Goal: Transaction & Acquisition: Purchase product/service

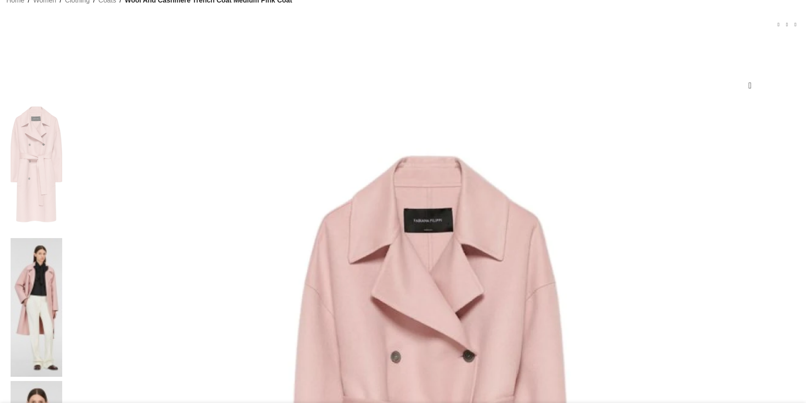
scroll to position [85, 0]
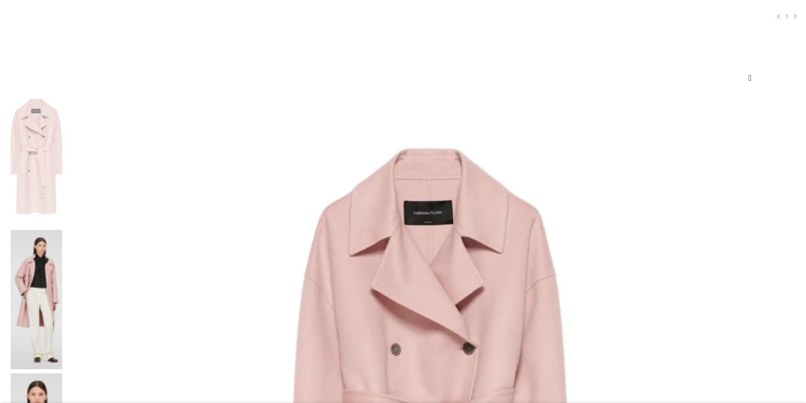
click at [62, 230] on img at bounding box center [37, 299] width 52 height 139
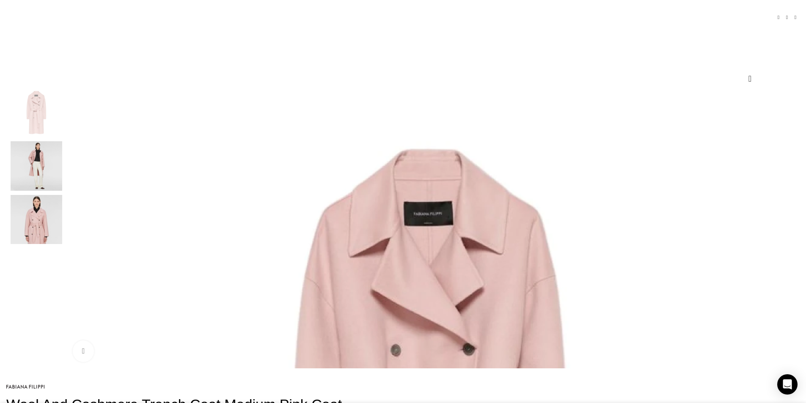
click at [62, 174] on img "2 / 3" at bounding box center [37, 165] width 52 height 49
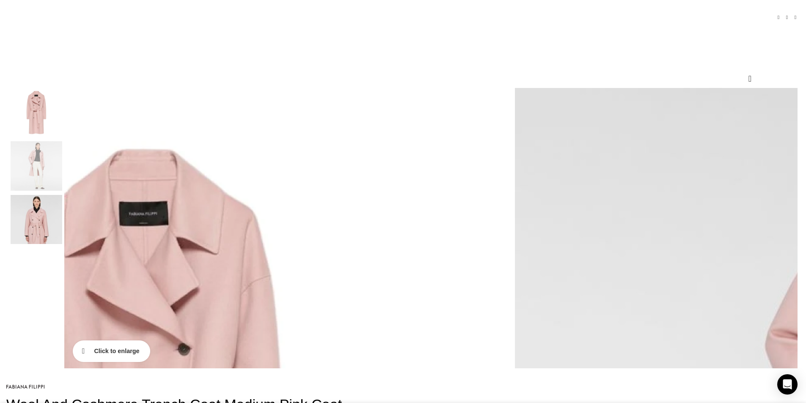
click at [150, 361] on link "Click to enlarge" at bounding box center [111, 350] width 77 height 21
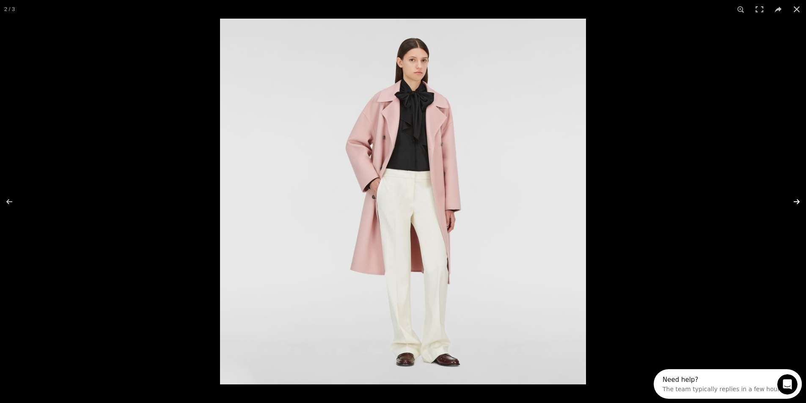
scroll to position [0, 89]
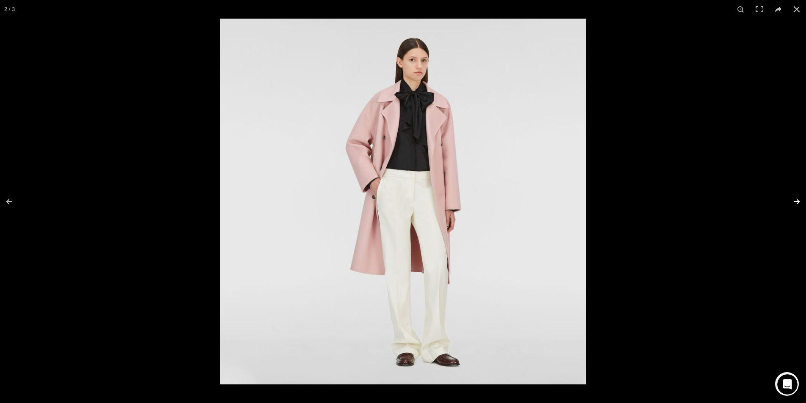
click at [795, 199] on button at bounding box center [791, 202] width 30 height 42
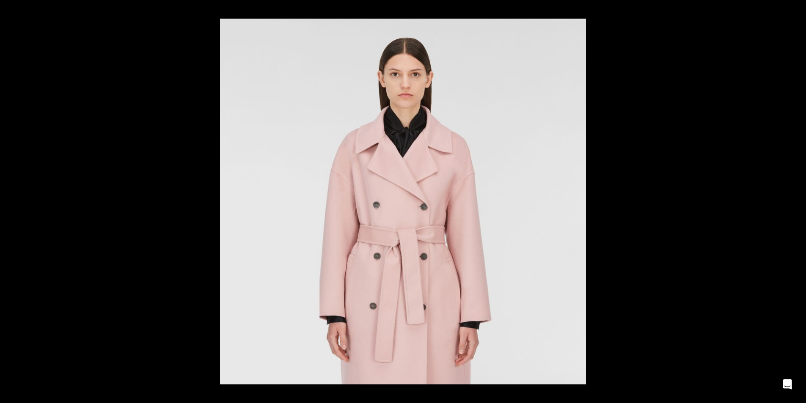
click at [795, 199] on button at bounding box center [791, 202] width 30 height 42
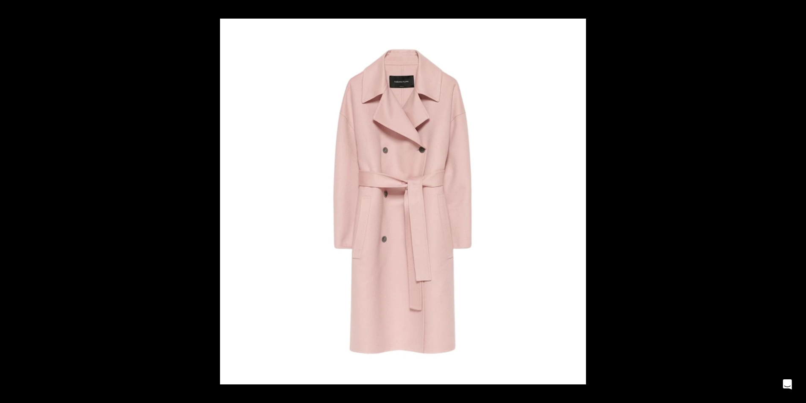
click at [795, 199] on button at bounding box center [791, 202] width 30 height 42
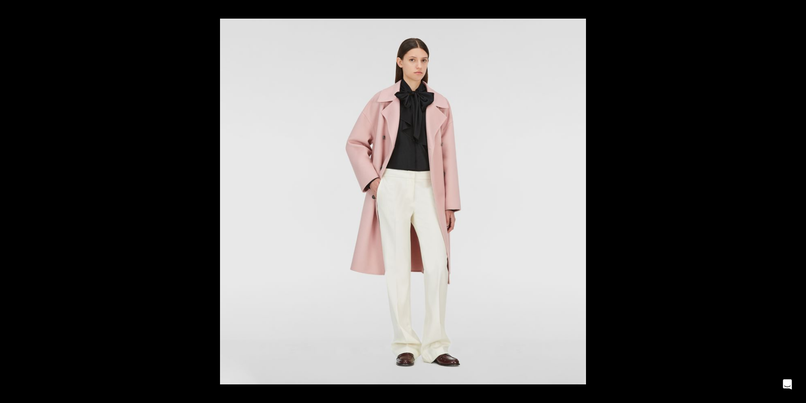
click at [795, 199] on button at bounding box center [791, 202] width 30 height 42
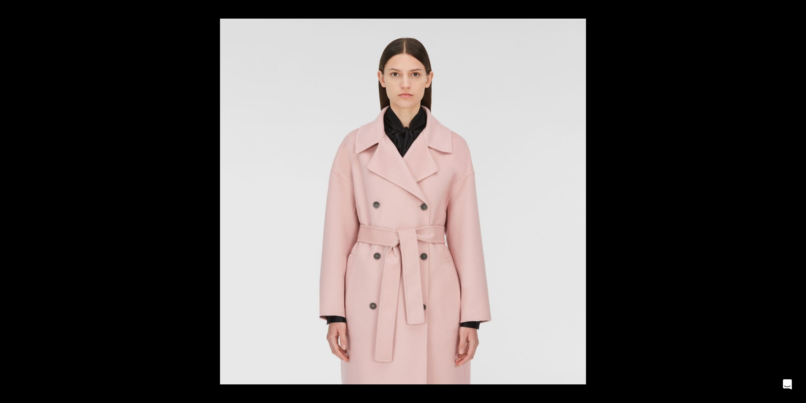
click at [795, 199] on button at bounding box center [791, 202] width 30 height 42
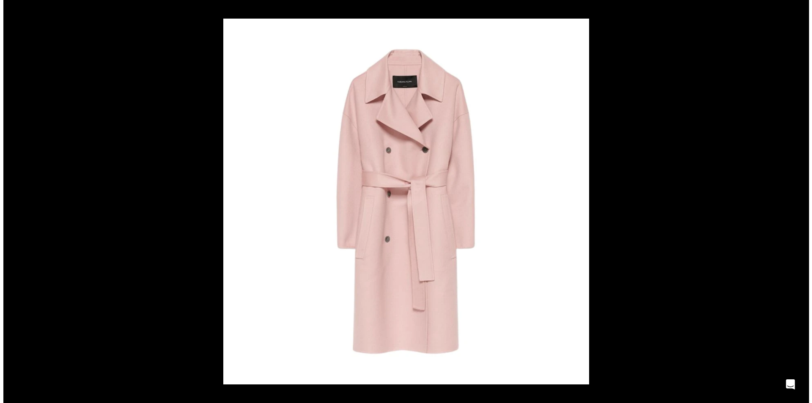
scroll to position [0, 178]
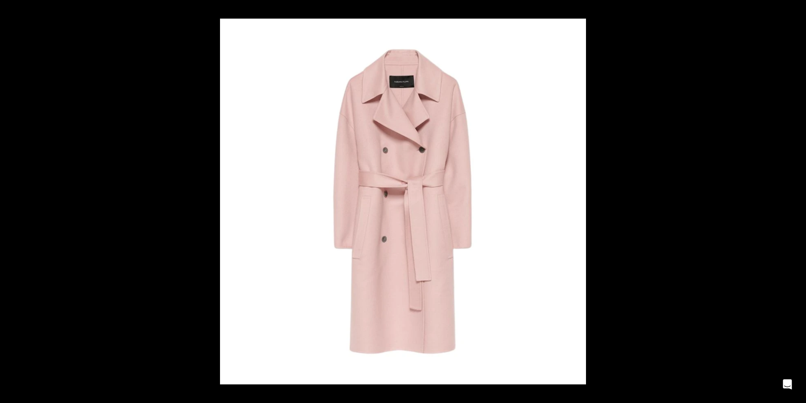
click at [795, 199] on button at bounding box center [791, 202] width 30 height 42
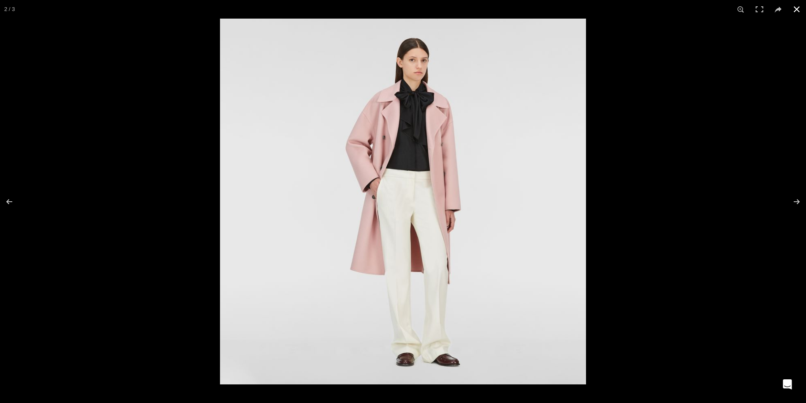
click at [795, 8] on button at bounding box center [796, 9] width 19 height 19
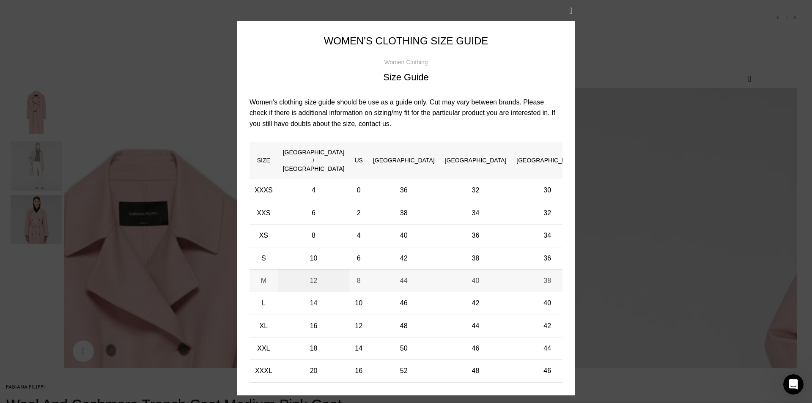
scroll to position [0, 267]
click at [574, 13] on button "×" at bounding box center [570, 10] width 21 height 21
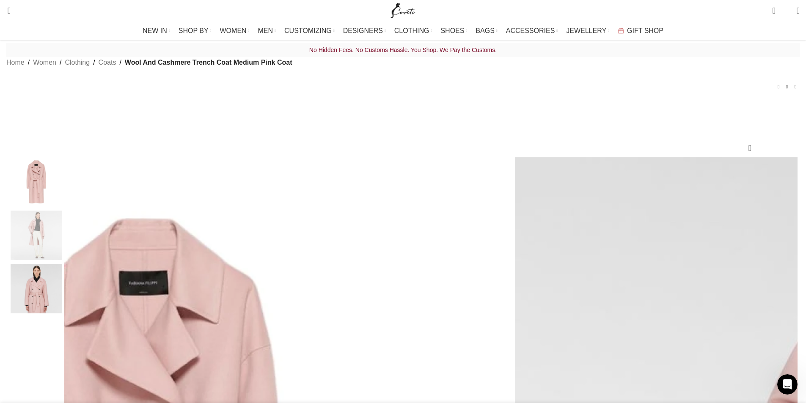
scroll to position [0, 0]
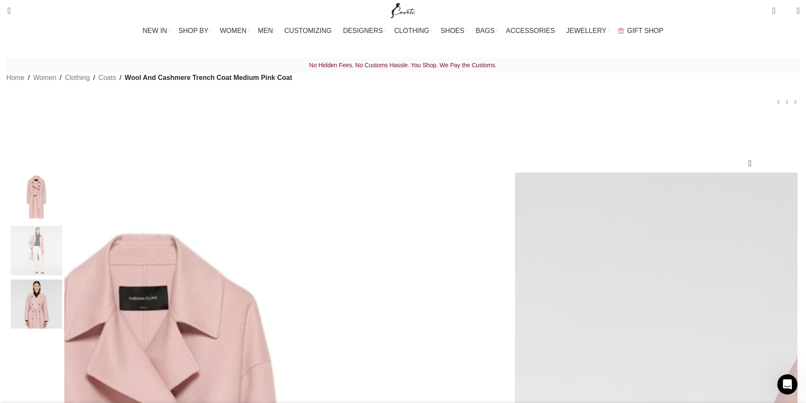
click at [62, 215] on img "1 / 3" at bounding box center [37, 197] width 52 height 49
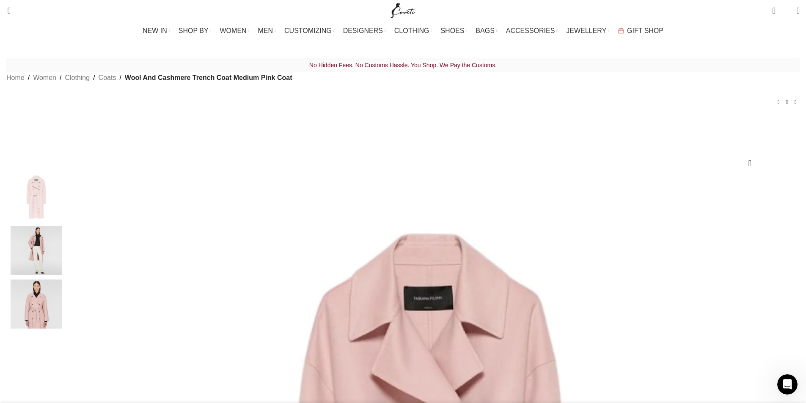
click at [62, 269] on img "2 / 3" at bounding box center [37, 250] width 52 height 49
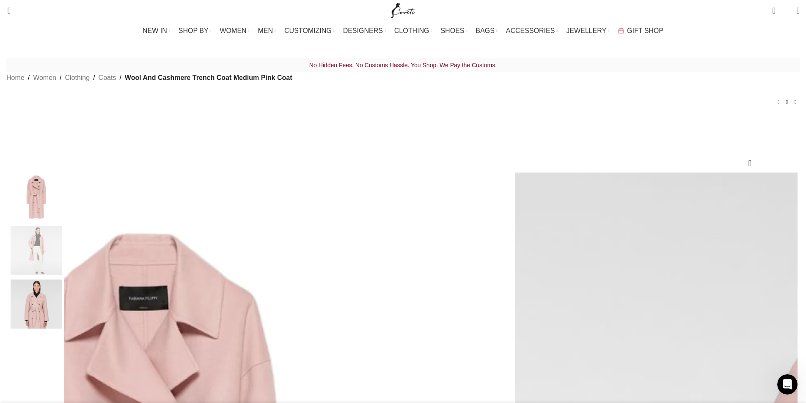
click at [62, 320] on img "3 / 3" at bounding box center [37, 304] width 52 height 49
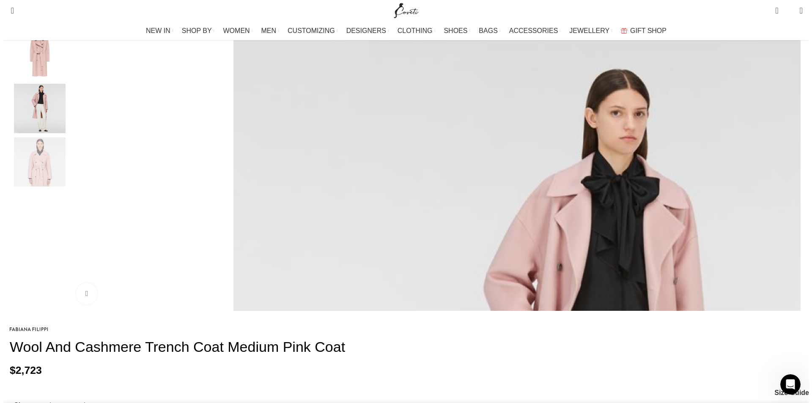
scroll to position [127, 0]
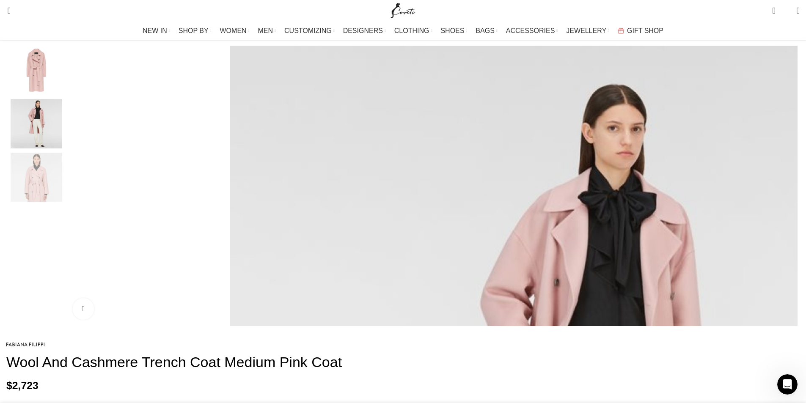
click at [771, 403] on span "Size Guide" at bounding box center [788, 408] width 35 height 7
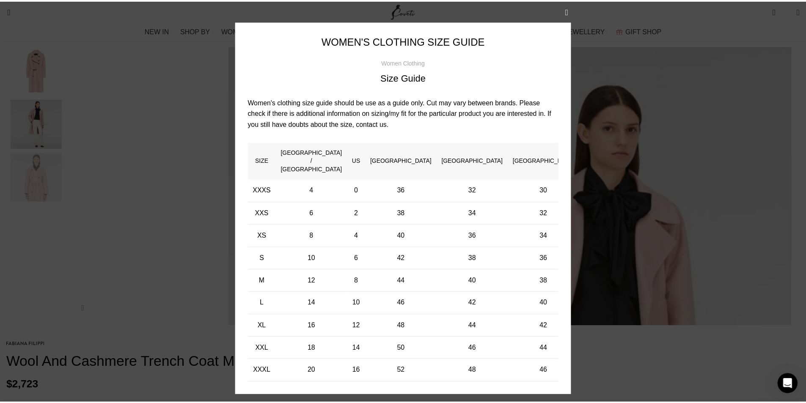
scroll to position [0, 1246]
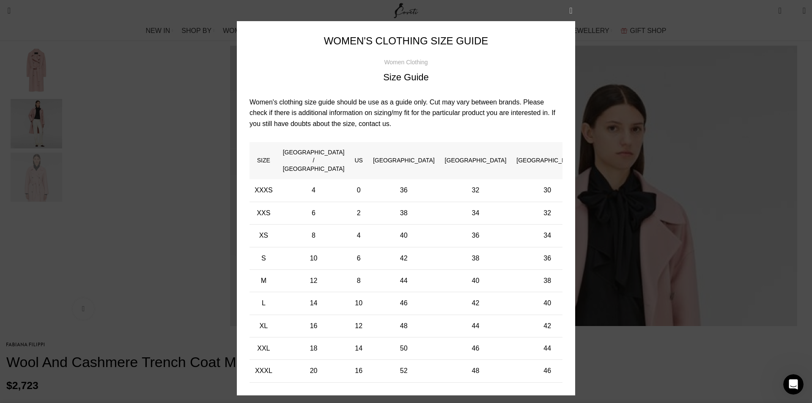
click at [571, 11] on button "×" at bounding box center [570, 10] width 21 height 21
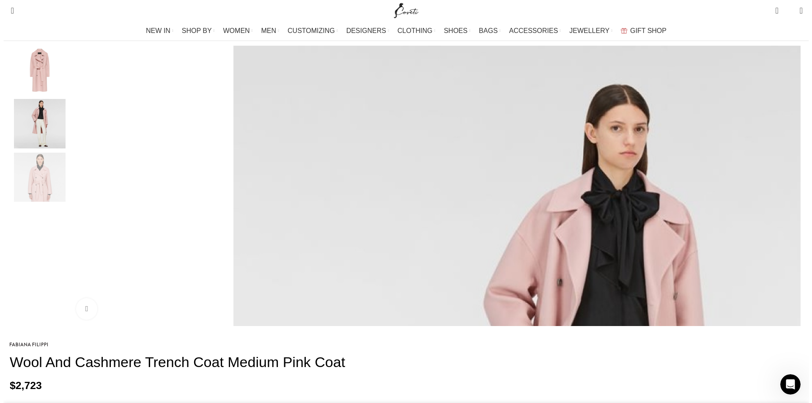
scroll to position [0, 979]
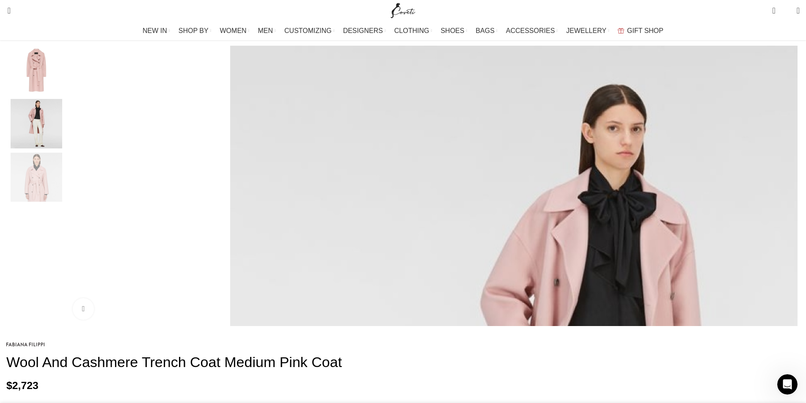
click at [771, 403] on span "Size Guide" at bounding box center [788, 408] width 35 height 7
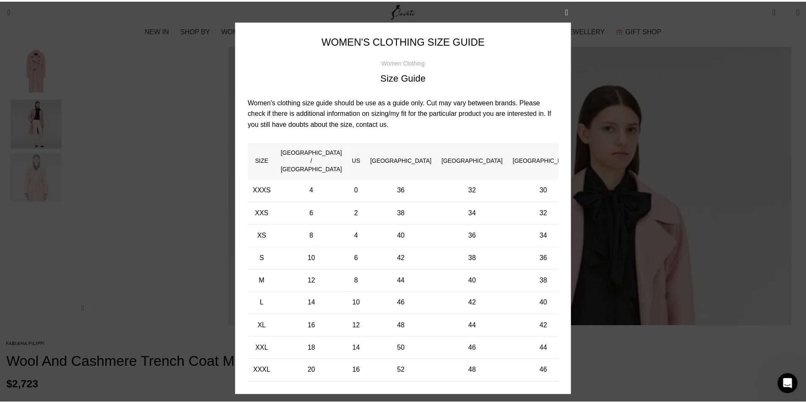
scroll to position [0, 1068]
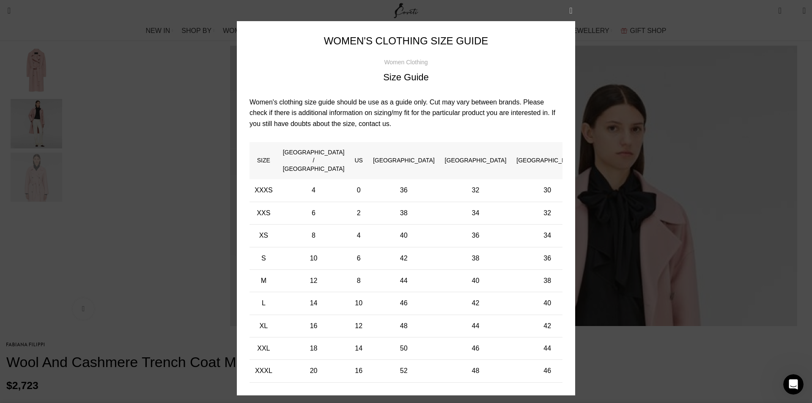
click at [569, 14] on button "×" at bounding box center [570, 10] width 21 height 21
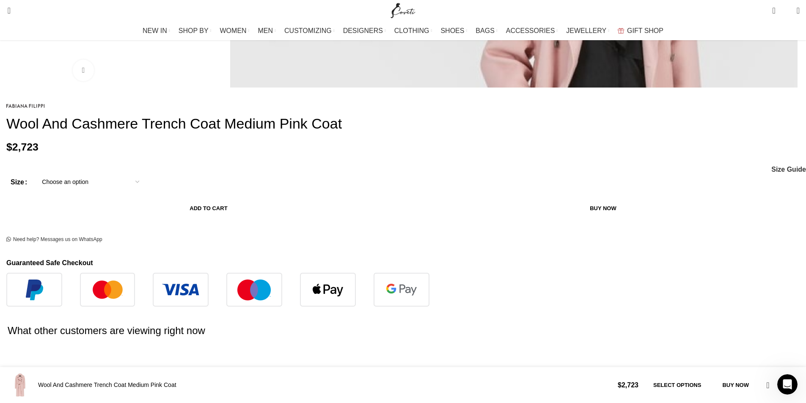
scroll to position [381, 0]
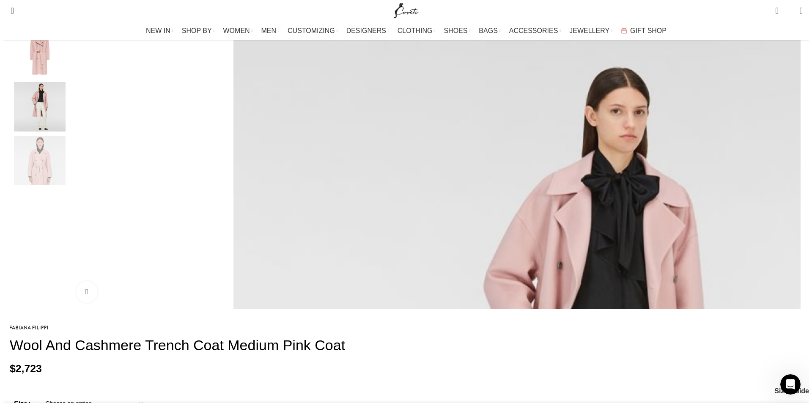
scroll to position [169, 0]
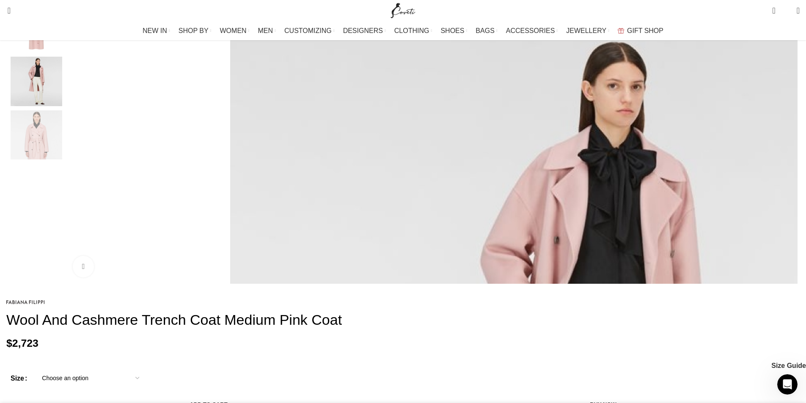
click at [145, 369] on select "Choose an option 4 UK 6 UK 8 [GEOGRAPHIC_DATA] 10 [GEOGRAPHIC_DATA] 12 [GEOGRAP…" at bounding box center [91, 378] width 110 height 18
click at [771, 362] on span "Size Guide" at bounding box center [788, 365] width 35 height 7
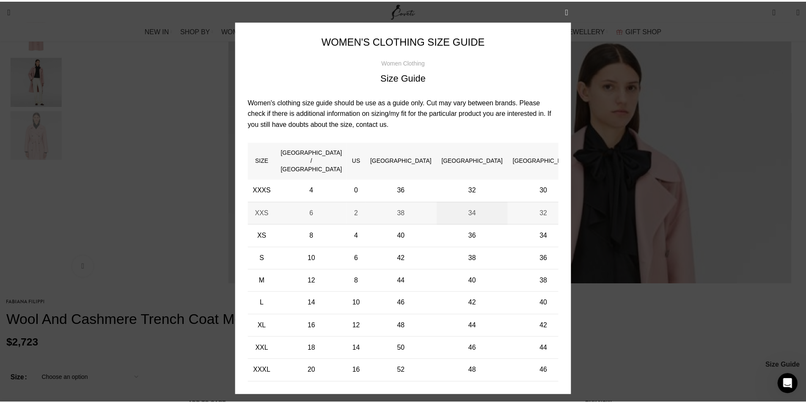
scroll to position [0, 178]
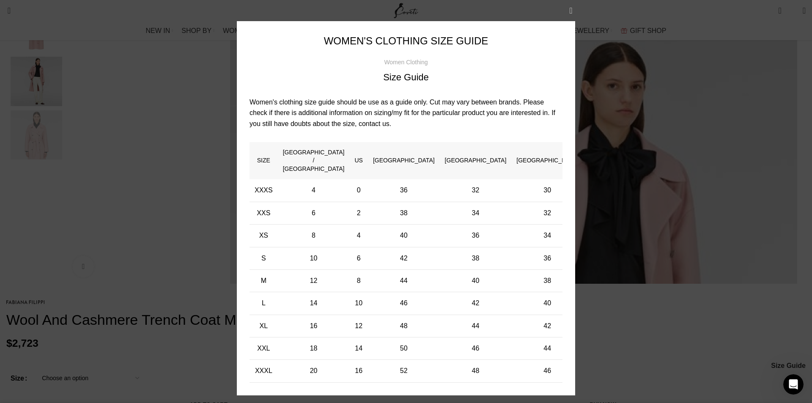
click at [573, 10] on button "×" at bounding box center [570, 10] width 21 height 21
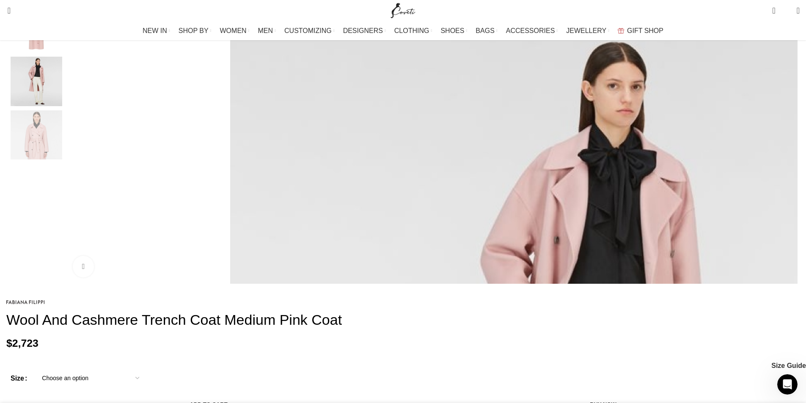
click at [145, 369] on select "Choose an option 4 UK 6 UK 8 [GEOGRAPHIC_DATA] 10 [GEOGRAPHIC_DATA] 12 [GEOGRAP…" at bounding box center [91, 378] width 110 height 18
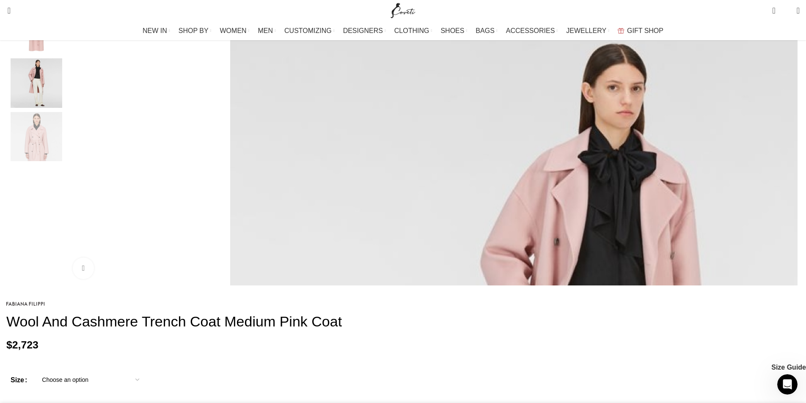
select select "10-[GEOGRAPHIC_DATA]"
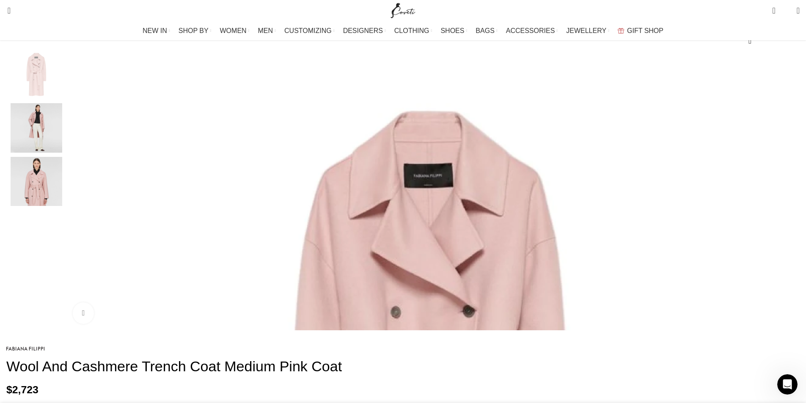
scroll to position [122, 0]
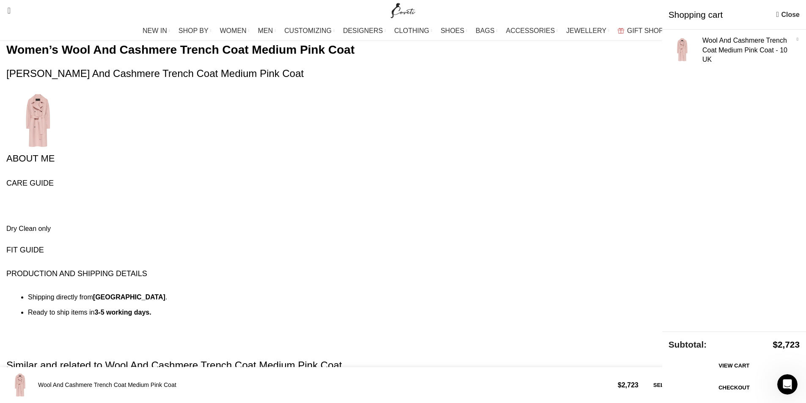
scroll to position [0, 445]
click at [721, 365] on link "View cart" at bounding box center [733, 366] width 131 height 18
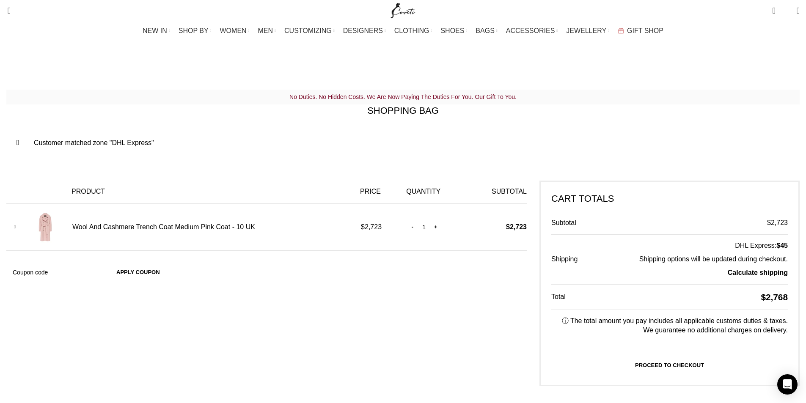
click at [62, 222] on img at bounding box center [45, 227] width 34 height 34
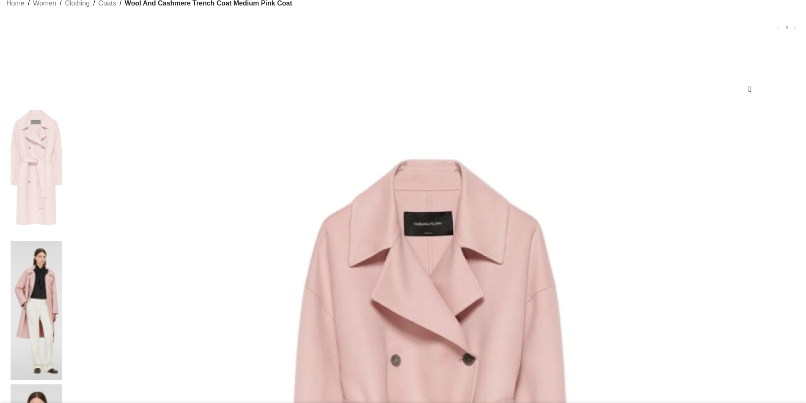
scroll to position [106, 0]
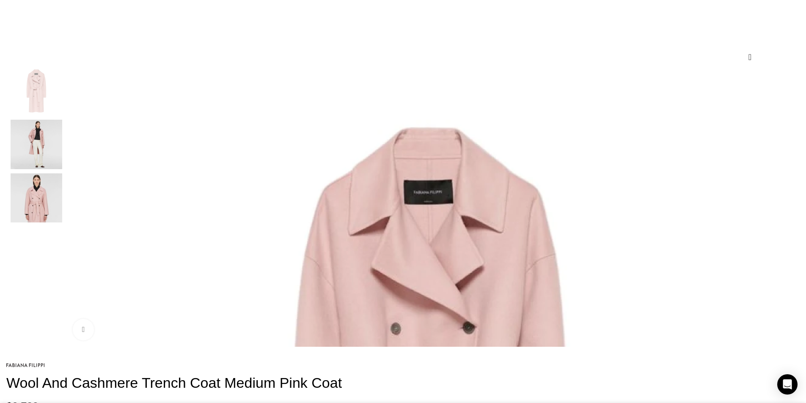
click at [62, 162] on img "2 / 3" at bounding box center [37, 144] width 52 height 49
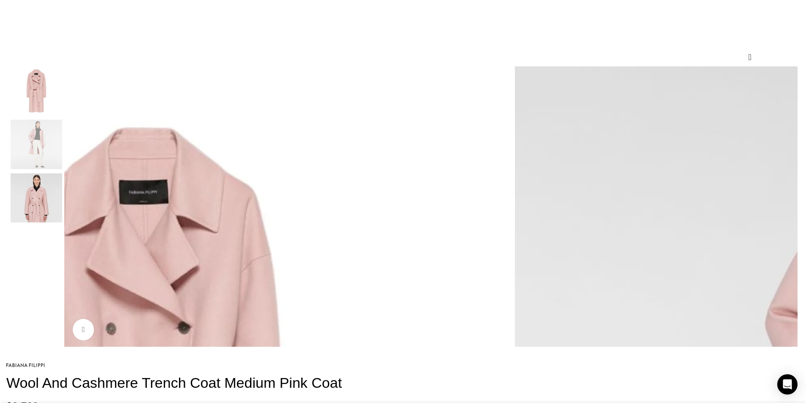
click at [62, 206] on img "3 / 3" at bounding box center [37, 197] width 52 height 49
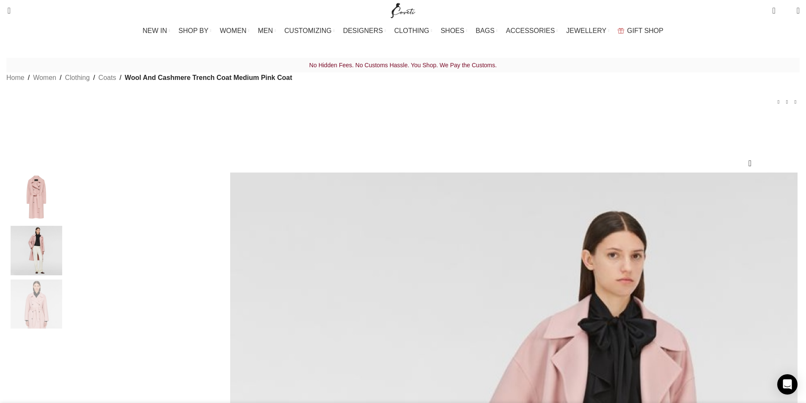
scroll to position [0, 534]
click at [772, 7] on span "1 item" at bounding box center [773, 10] width 3 height 8
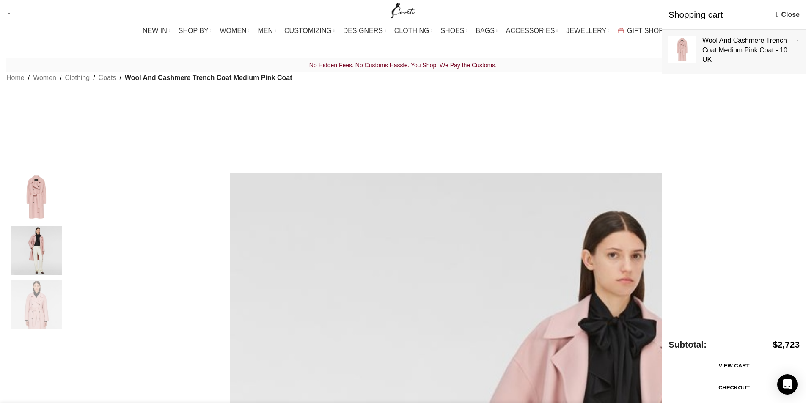
scroll to position [0, 445]
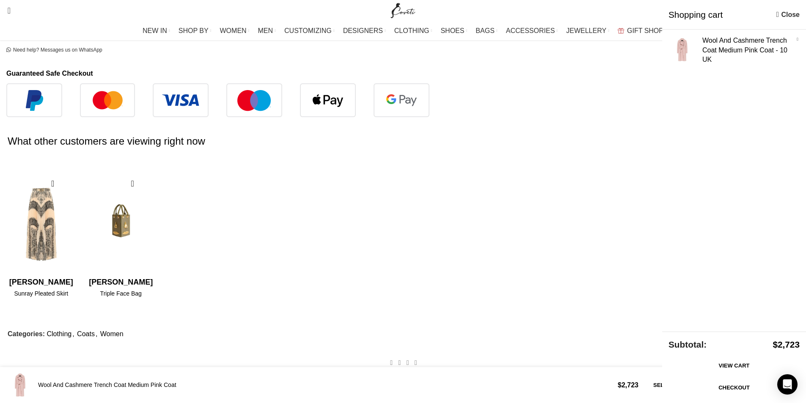
scroll to position [550, 0]
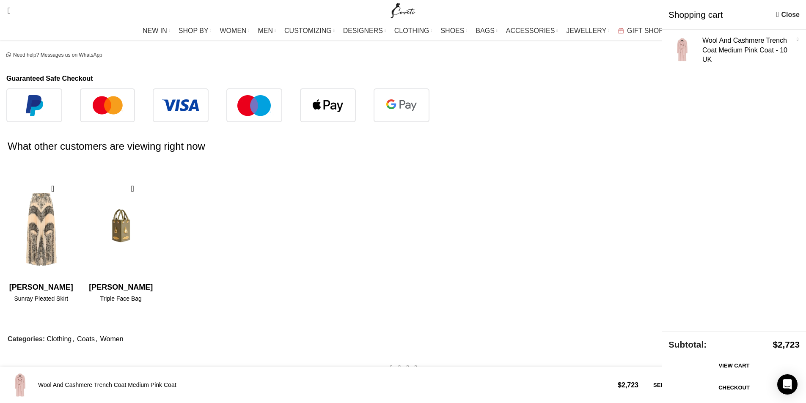
click at [138, 378] on span "Shipping & Returns" at bounding box center [101, 381] width 73 height 7
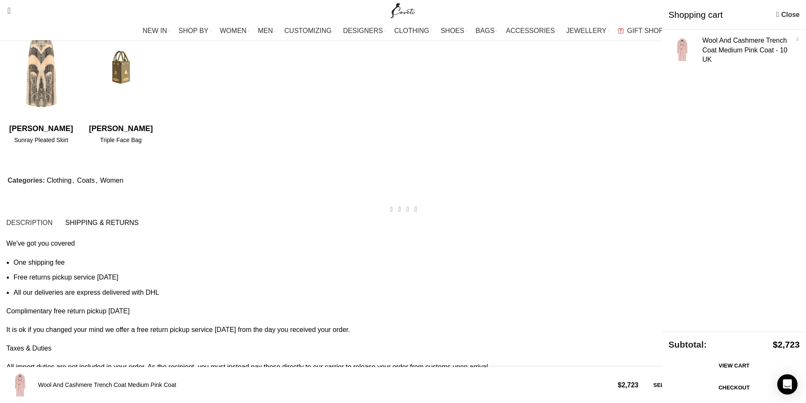
scroll to position [719, 0]
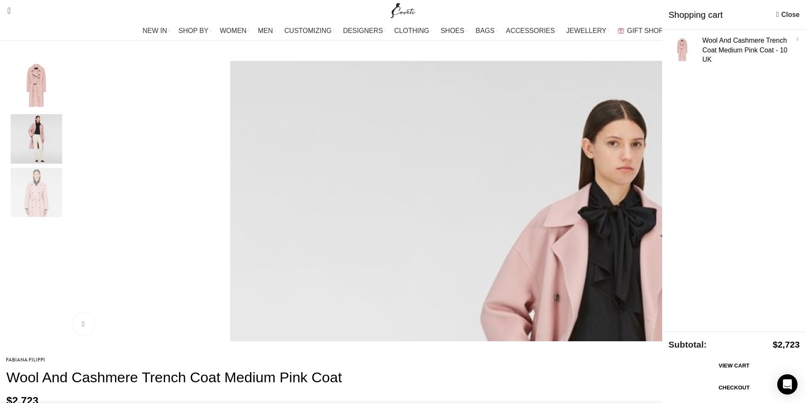
scroll to position [0, 1157]
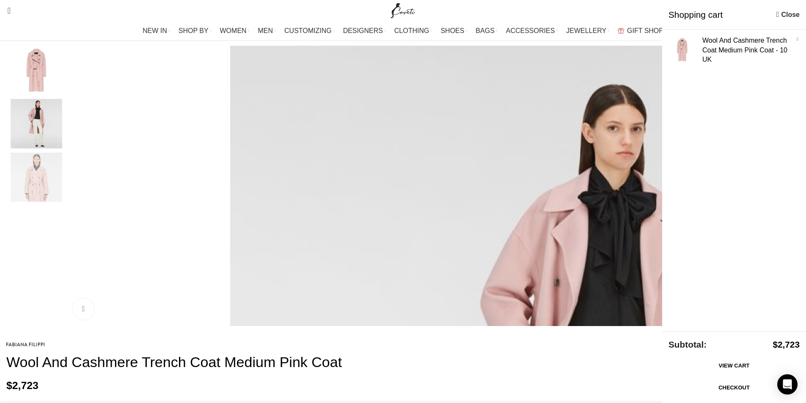
click at [62, 127] on img "2 / 3" at bounding box center [37, 123] width 52 height 49
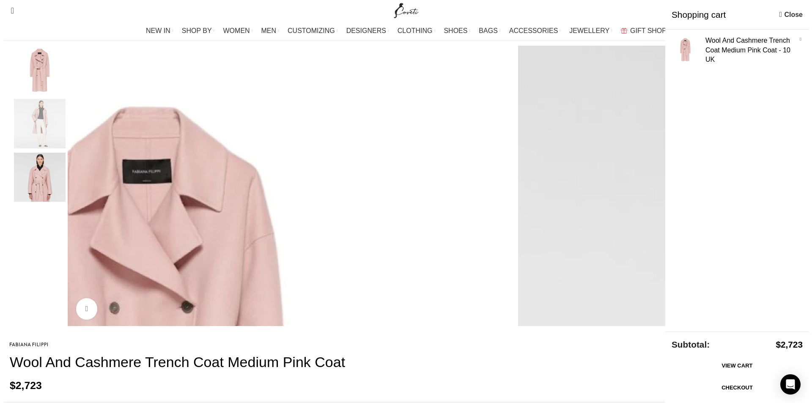
scroll to position [0, 356]
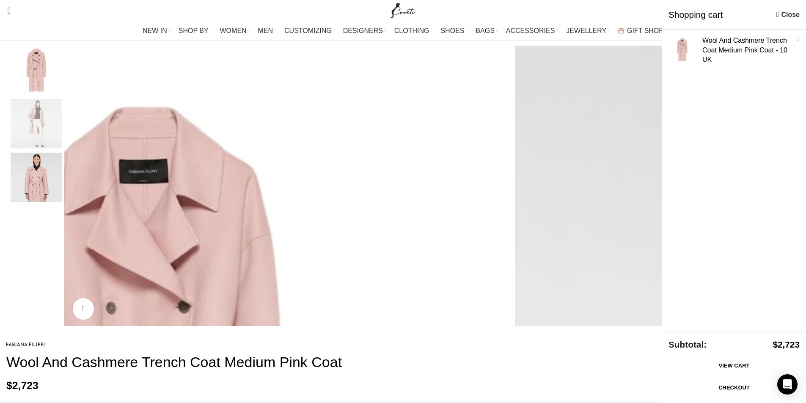
click at [771, 403] on span "Size Guide" at bounding box center [788, 408] width 35 height 7
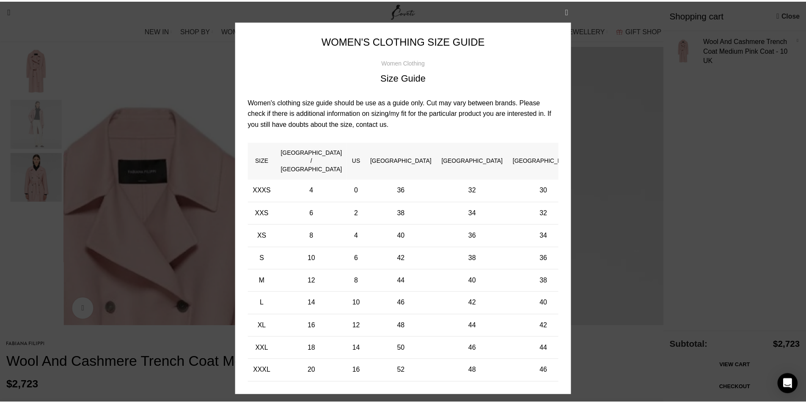
scroll to position [0, 534]
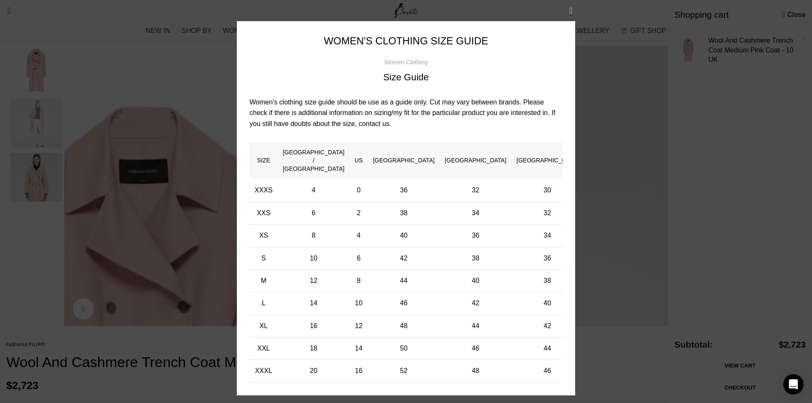
click at [574, 12] on button "×" at bounding box center [570, 10] width 21 height 21
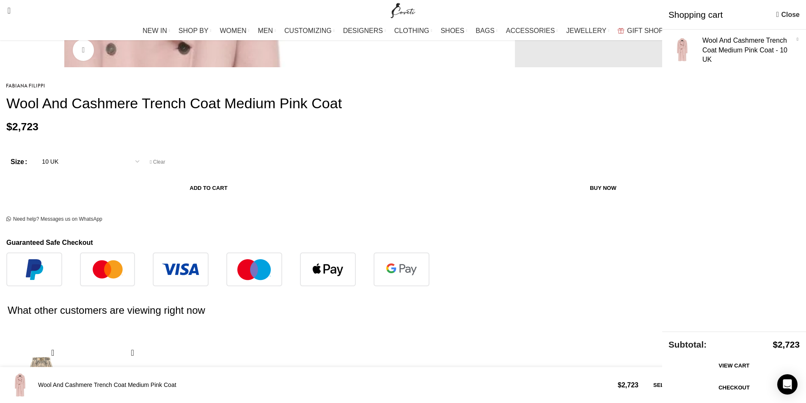
scroll to position [381, 0]
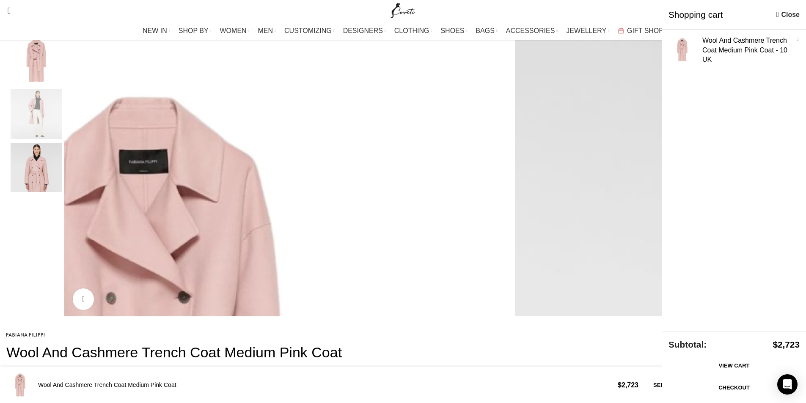
scroll to position [127, 0]
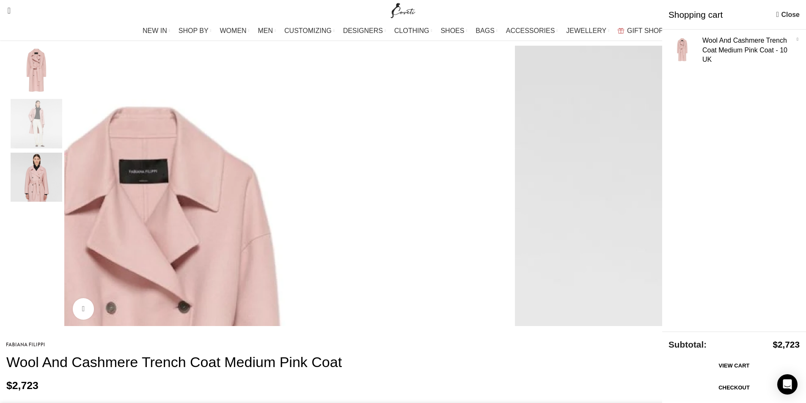
click at [62, 142] on img "2 / 3" at bounding box center [37, 123] width 52 height 49
click at [62, 202] on img "3 / 3" at bounding box center [37, 177] width 52 height 49
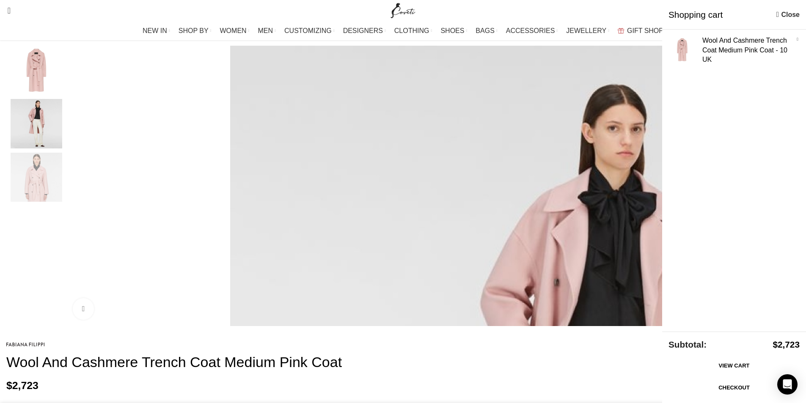
click at [62, 95] on img "1 / 3" at bounding box center [37, 70] width 52 height 49
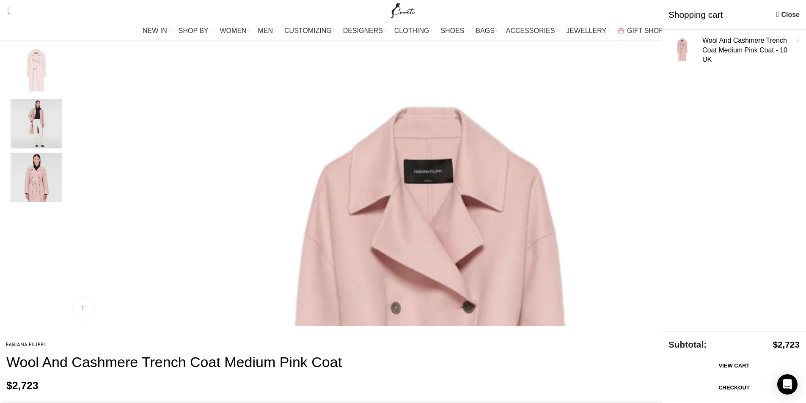
scroll to position [0, 979]
click at [62, 127] on img "2 / 3" at bounding box center [37, 123] width 52 height 49
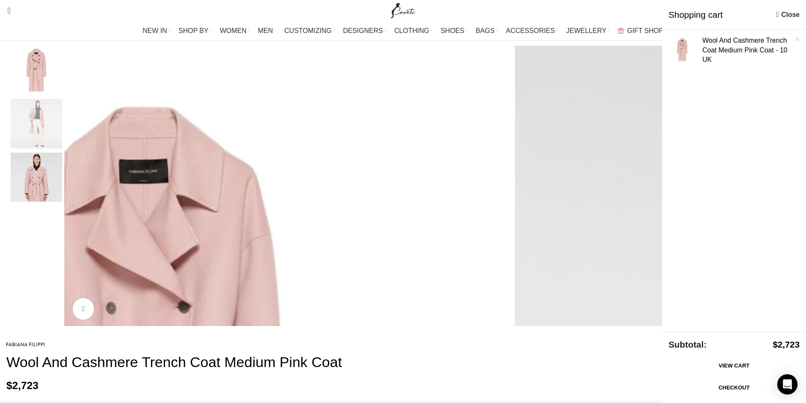
click at [62, 185] on img "3 / 3" at bounding box center [37, 177] width 52 height 49
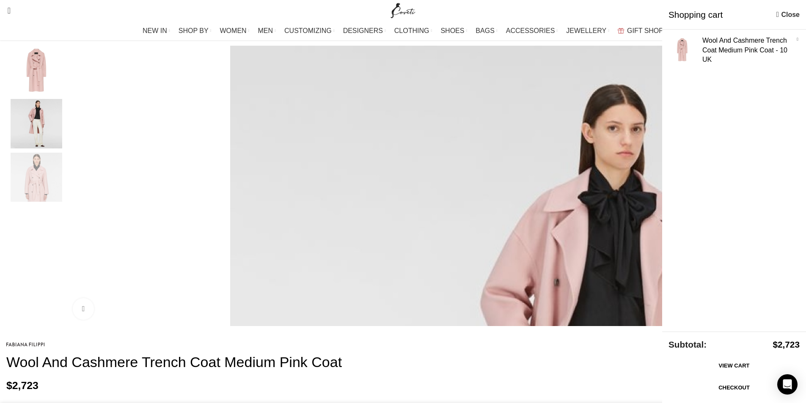
scroll to position [0, 267]
click at [62, 185] on img "3 / 3" at bounding box center [37, 177] width 52 height 49
click at [62, 141] on img "2 / 3" at bounding box center [37, 123] width 52 height 49
